Goal: Find specific page/section: Find specific page/section

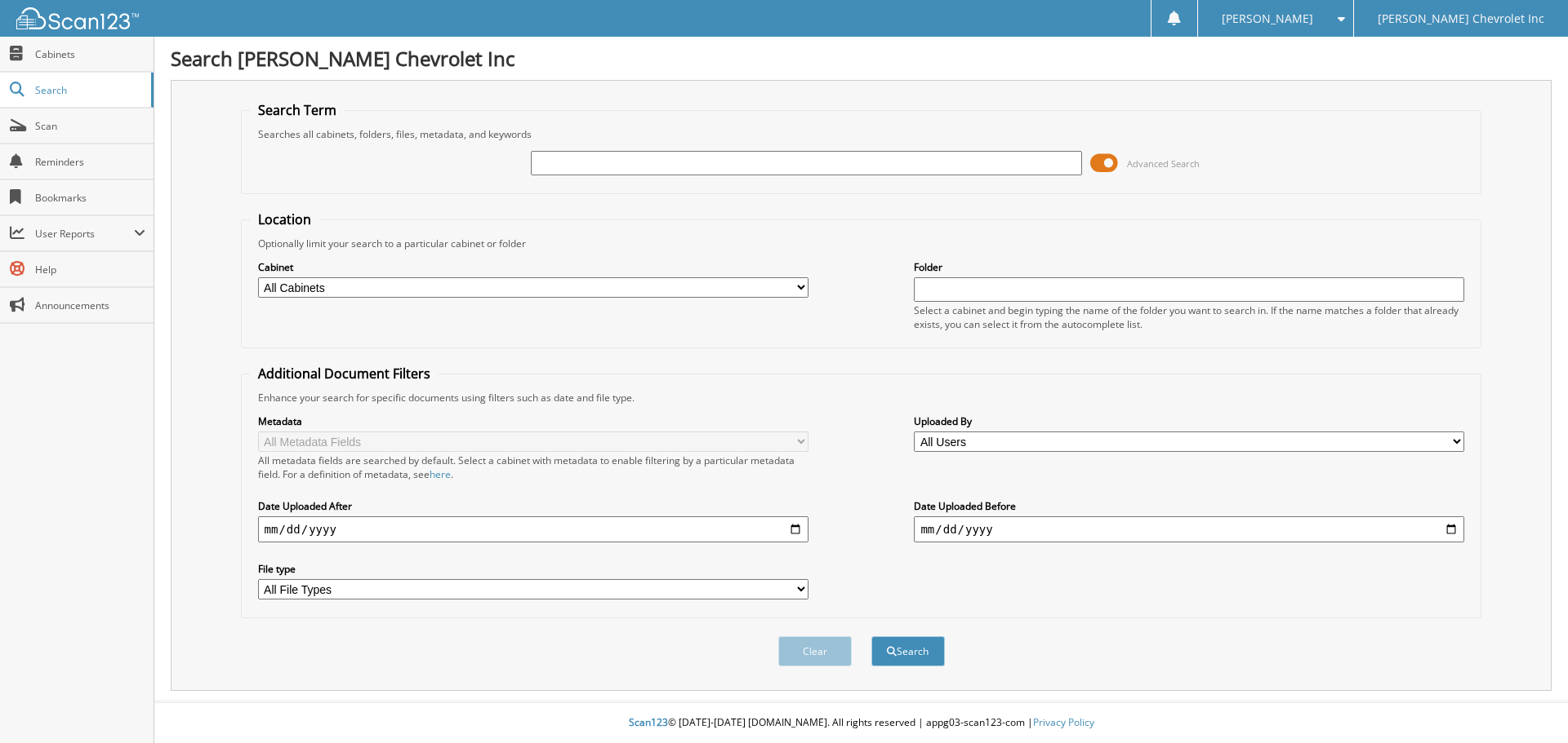
click at [323, 289] on select "All Cabinets ACCOUNTS PAYABLE AUDIT AUTOMATE SERVICE RO CAR DEALS CDK SERVICE R…" at bounding box center [532, 287] width 550 height 21
select select "19507"
click at [258, 277] on select "All Cabinets ACCOUNTS PAYABLE AUDIT AUTOMATE SERVICE RO CAR DEALS CDK SERVICE R…" at bounding box center [532, 287] width 550 height 21
click at [676, 153] on input "text" at bounding box center [805, 163] width 550 height 24
type input "a"
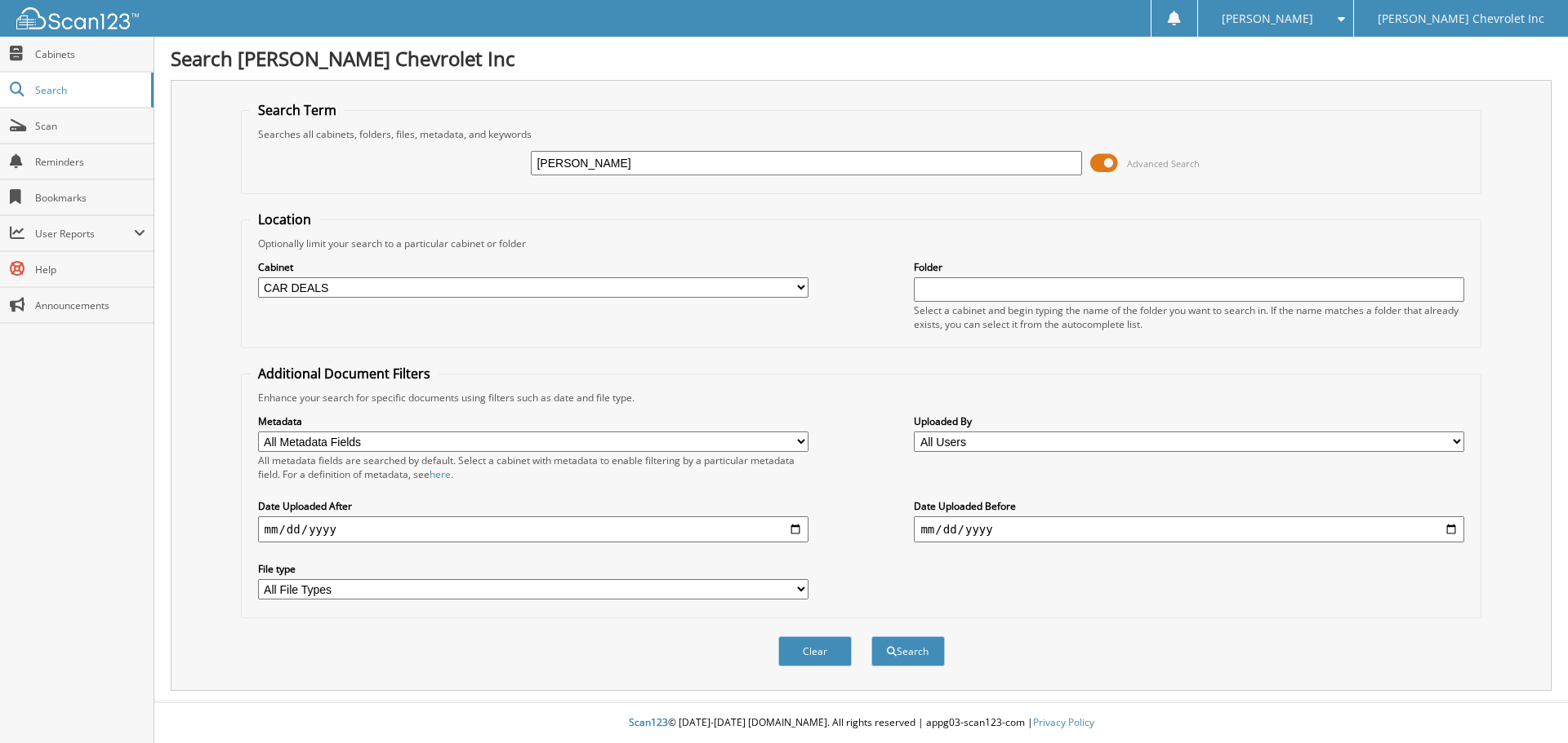
type input "[PERSON_NAME]"
click at [871, 637] on button "Search" at bounding box center [908, 651] width 73 height 30
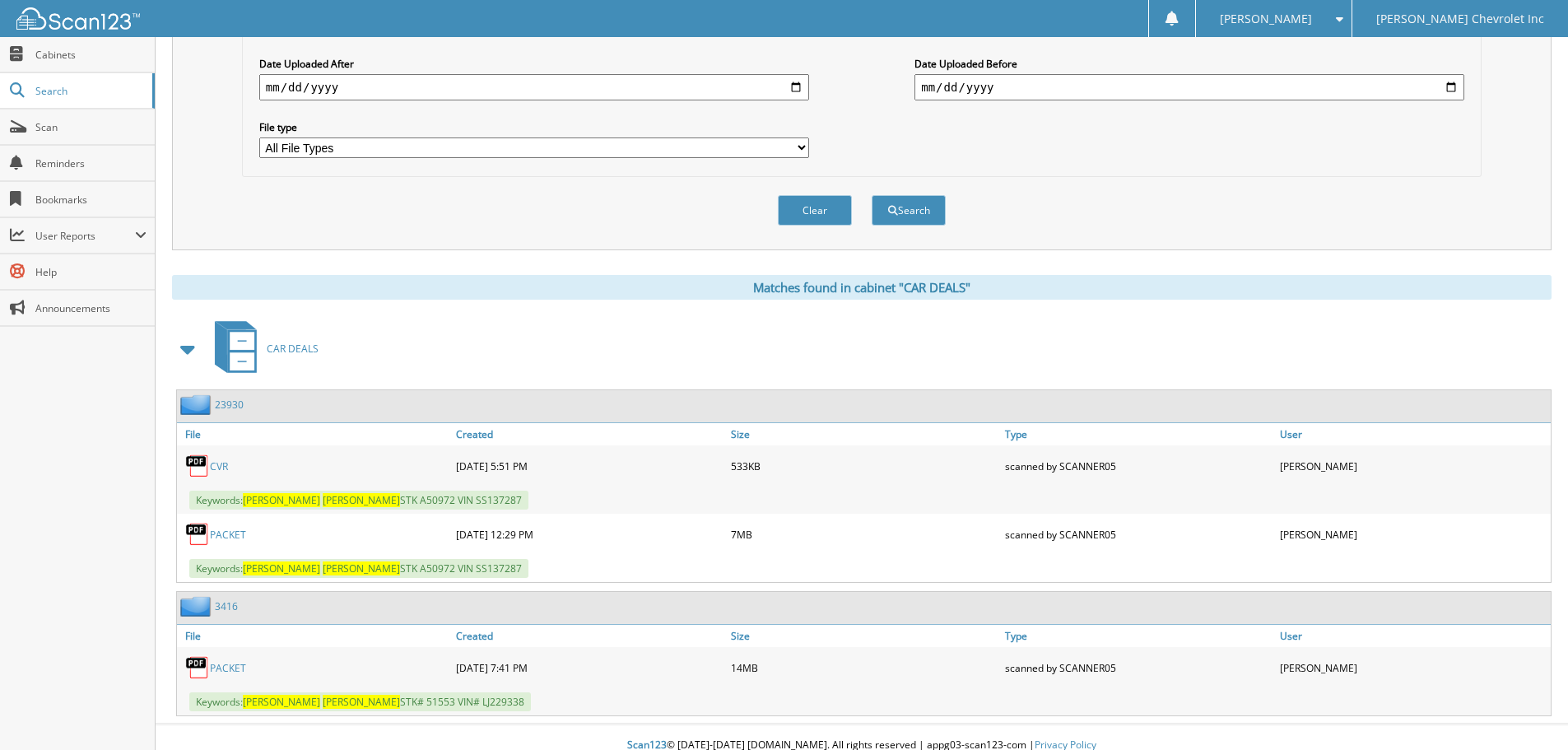
scroll to position [464, 0]
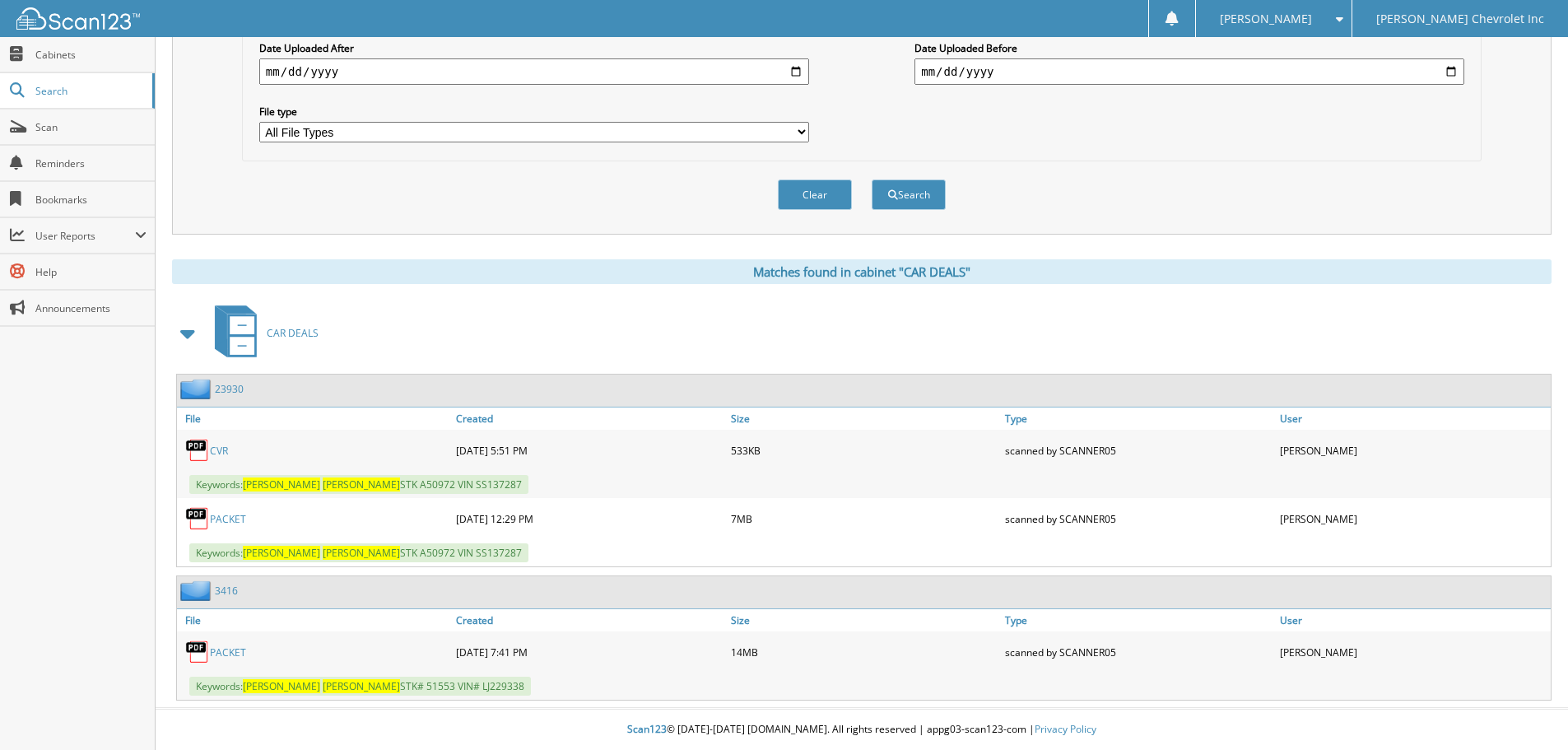
click at [223, 517] on link "PACKET" at bounding box center [228, 519] width 36 height 14
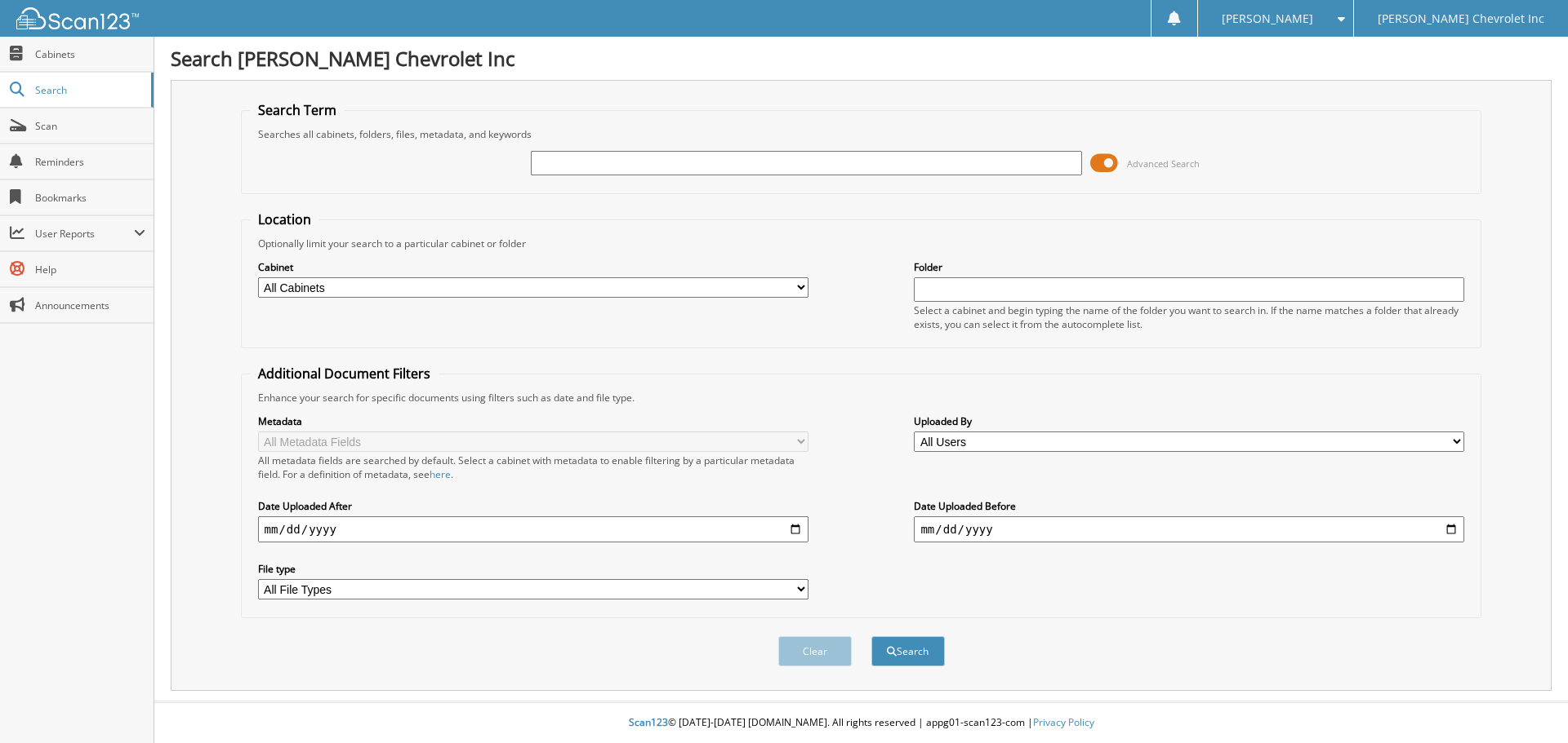
click at [621, 162] on input "text" at bounding box center [805, 163] width 550 height 24
type input "[PERSON_NAME]"
click at [882, 653] on button "Search" at bounding box center [908, 651] width 73 height 30
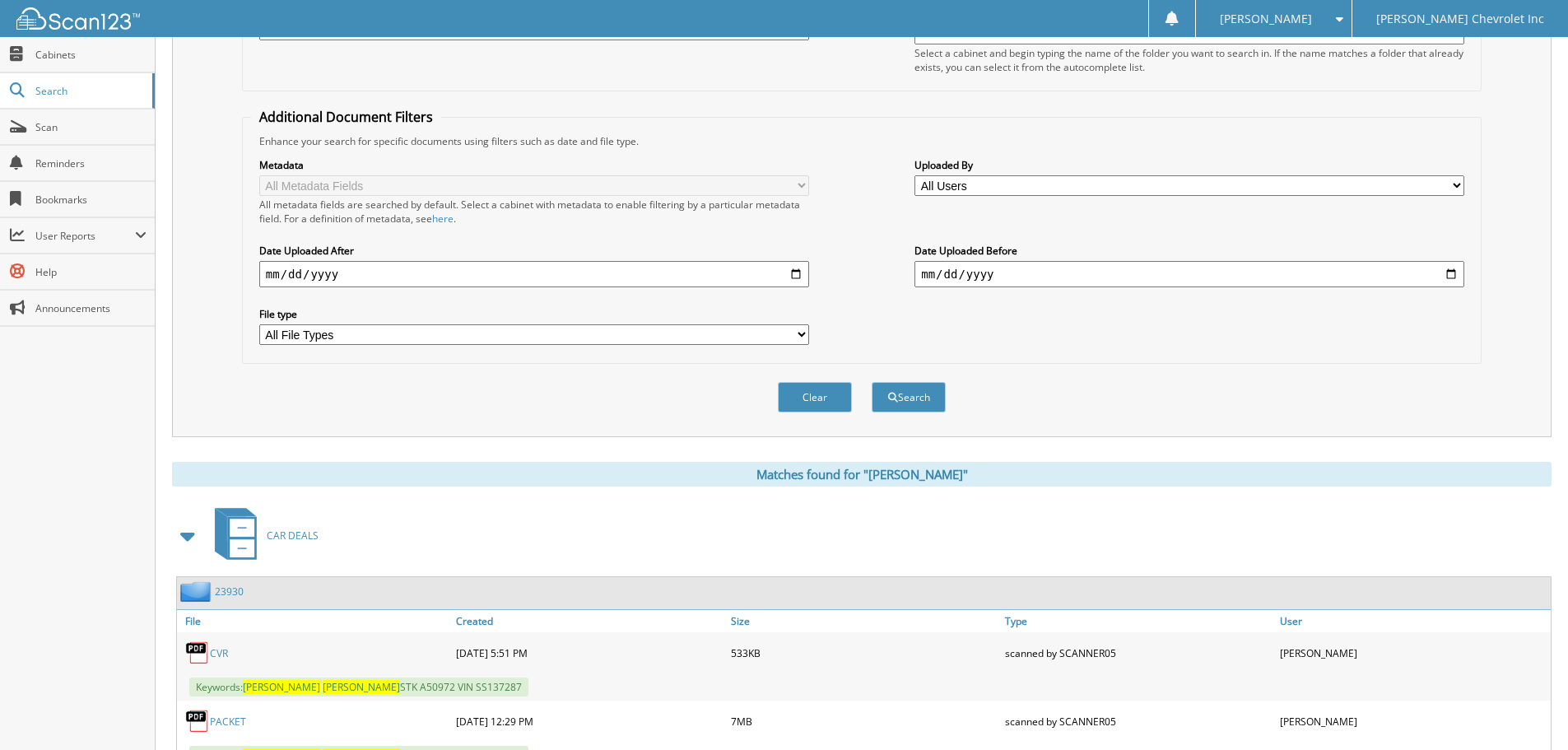
scroll to position [464, 0]
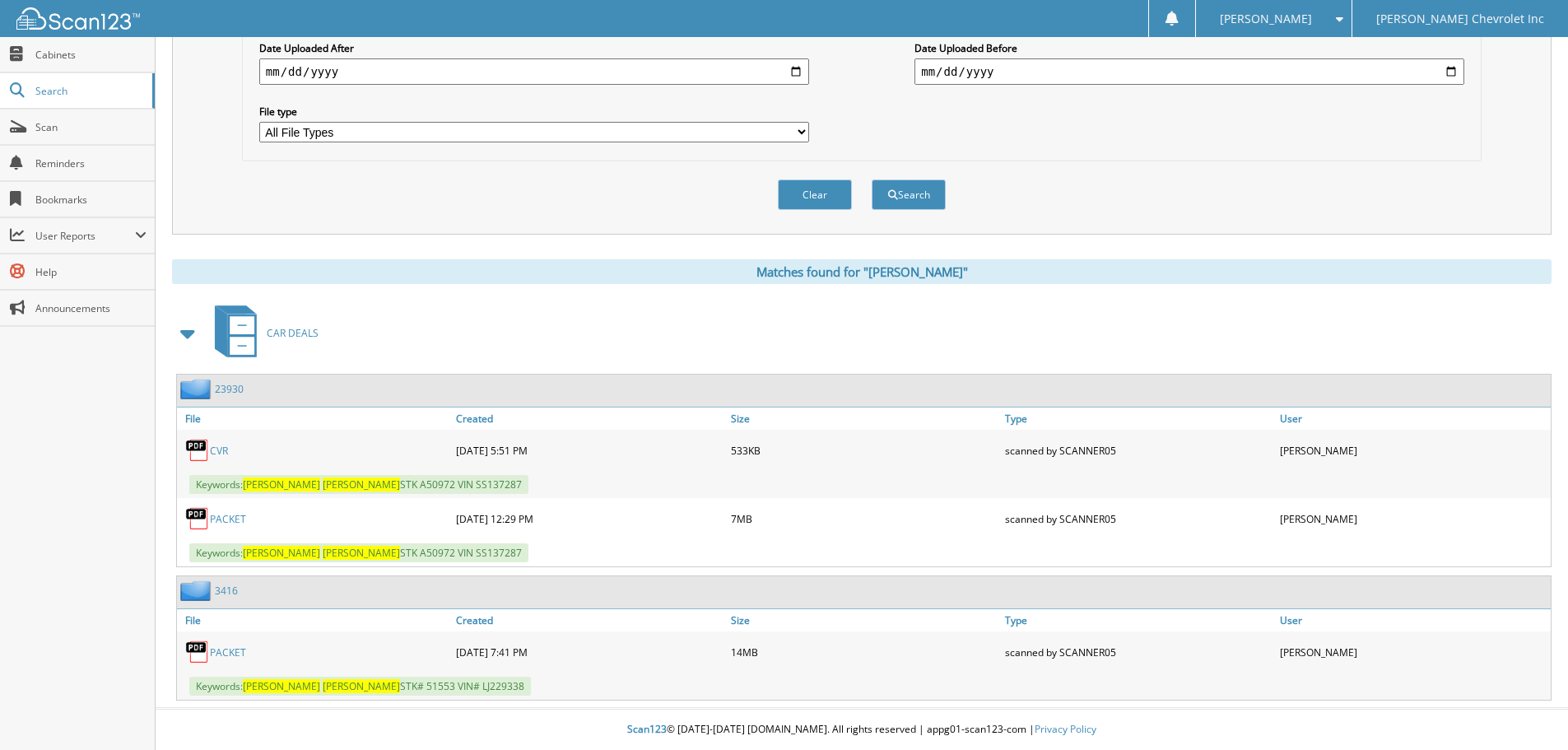
click at [223, 443] on link "CVR" at bounding box center [219, 450] width 18 height 14
click at [1452, 455] on div "[PERSON_NAME]" at bounding box center [1412, 449] width 275 height 33
click at [229, 518] on link "PACKET" at bounding box center [228, 519] width 36 height 14
